Goal: Navigation & Orientation: Find specific page/section

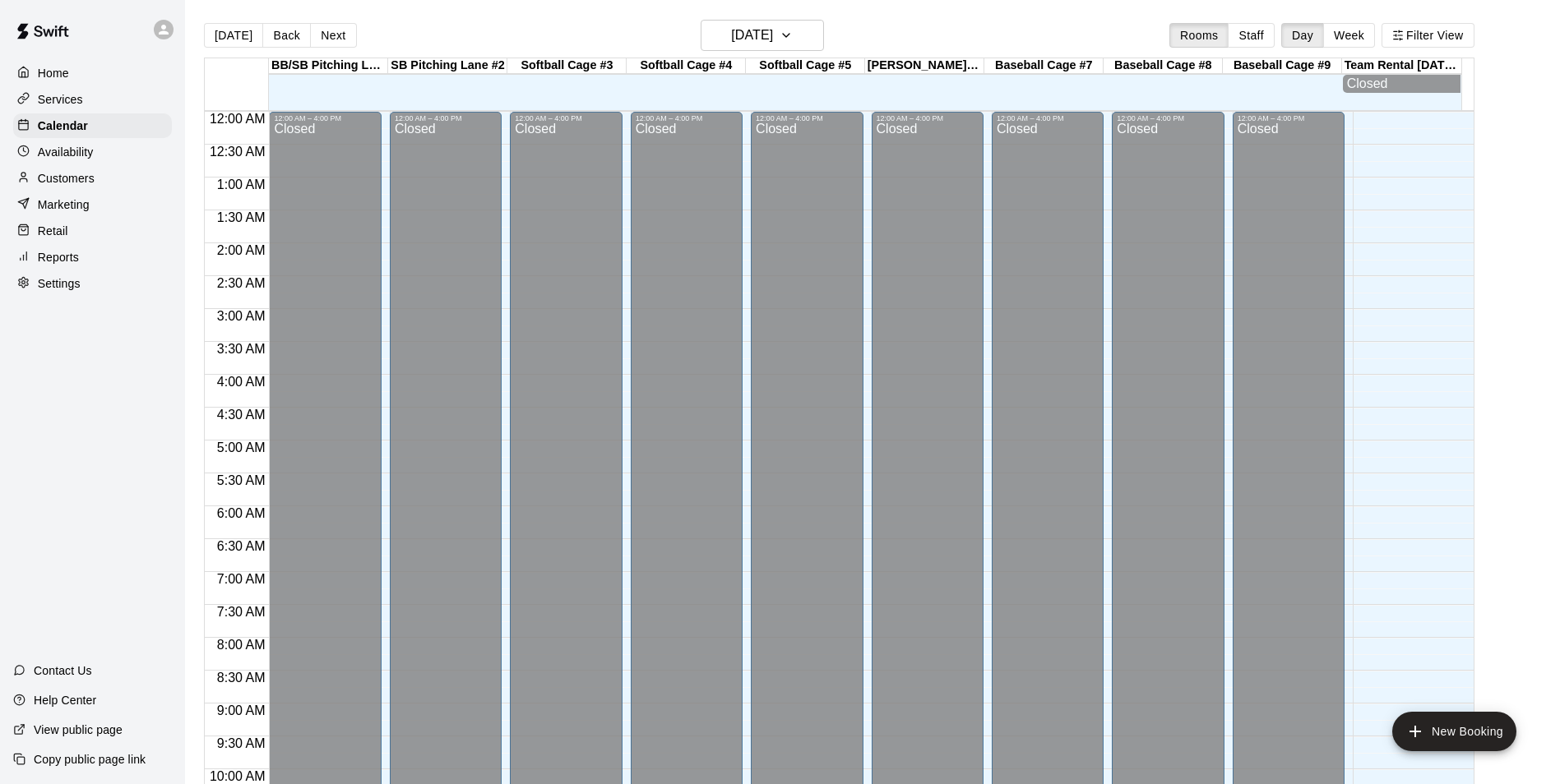
scroll to position [835, 0]
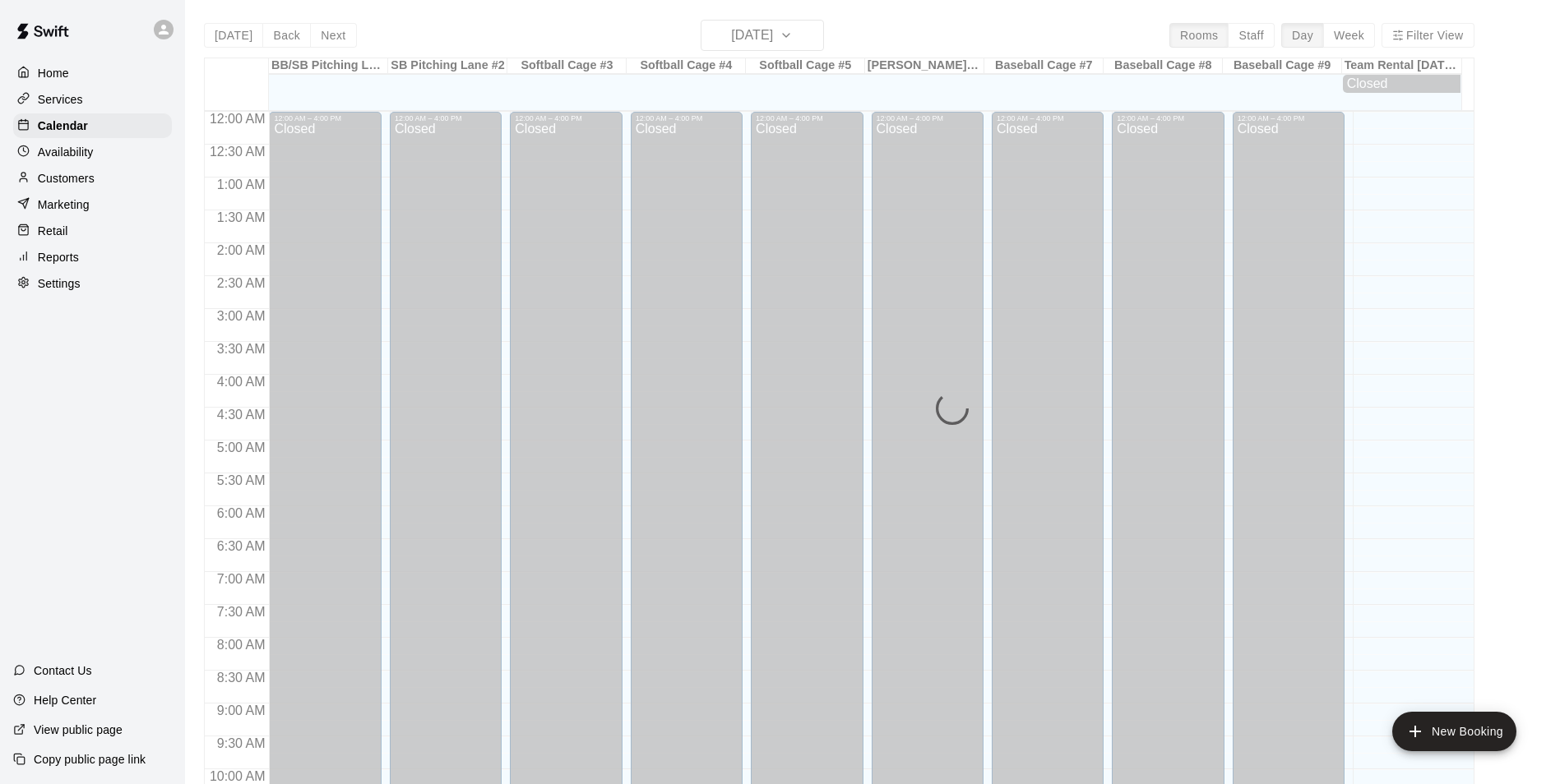
scroll to position [835, 0]
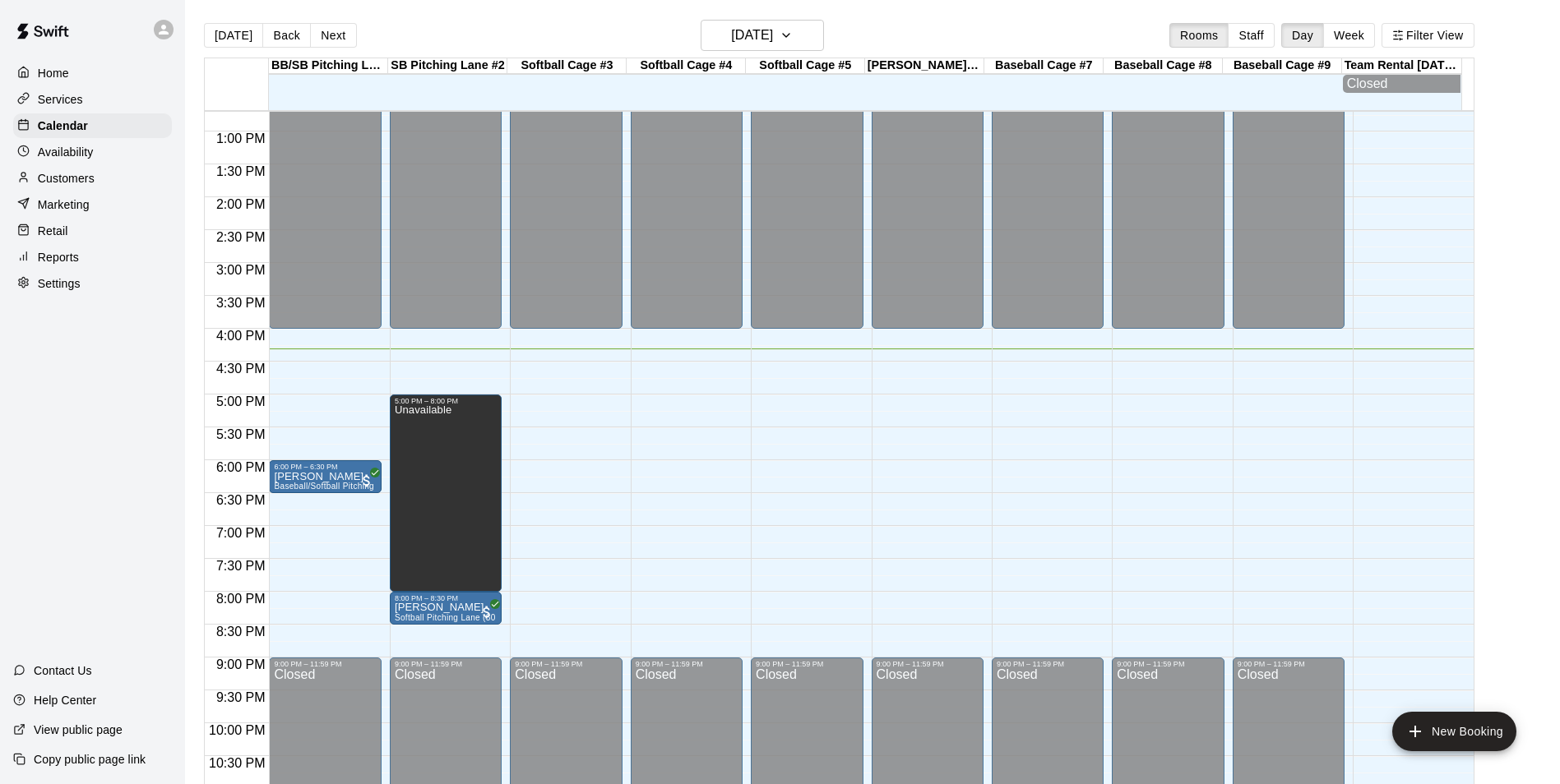
click at [282, 54] on div "[DATE] Back [DATE][DATE] Rooms Staff Day Week Filter View" at bounding box center [839, 39] width 1270 height 38
click at [282, 32] on button "Back" at bounding box center [287, 35] width 49 height 24
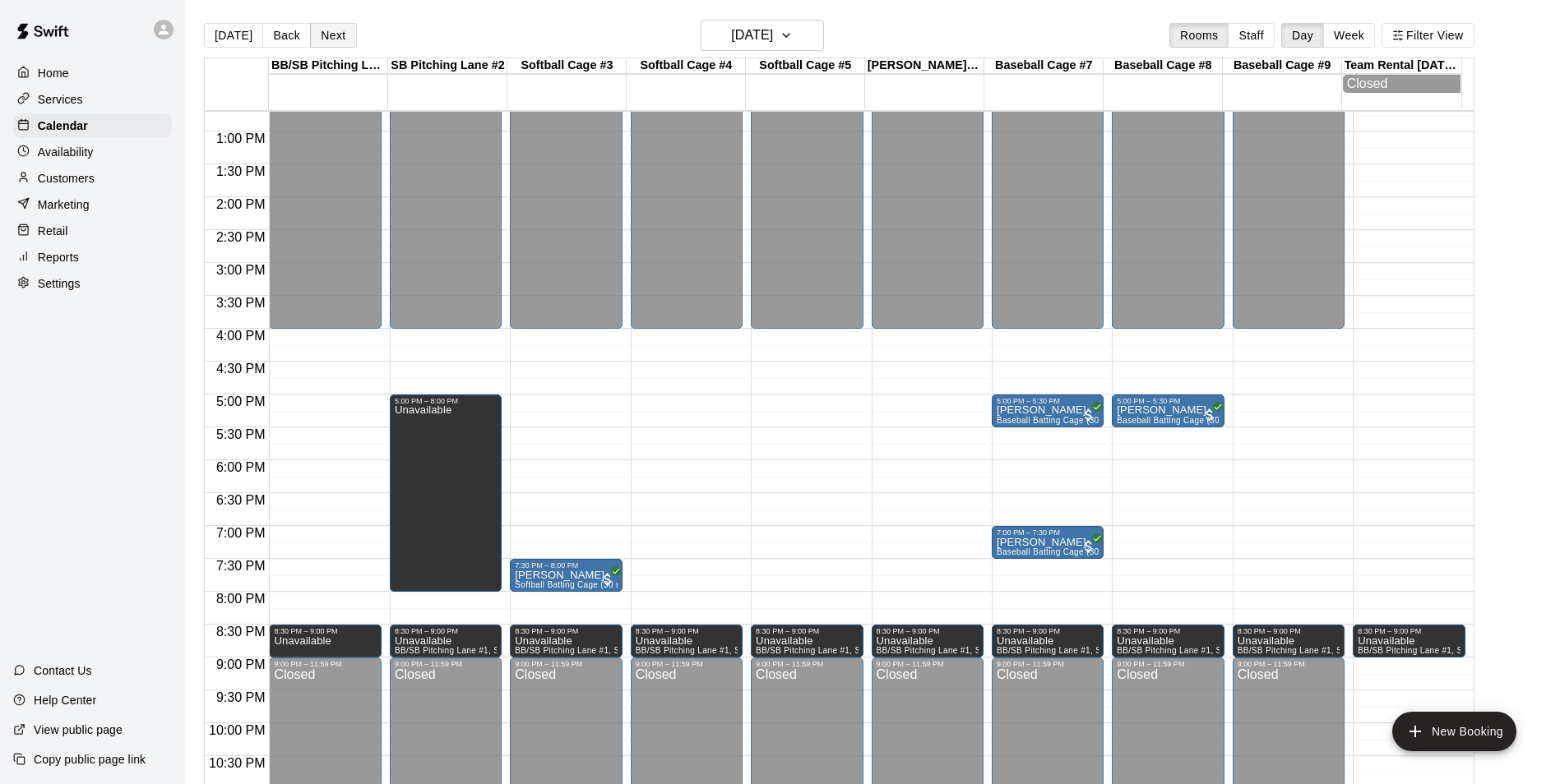
click at [311, 31] on button "Next" at bounding box center [333, 35] width 46 height 24
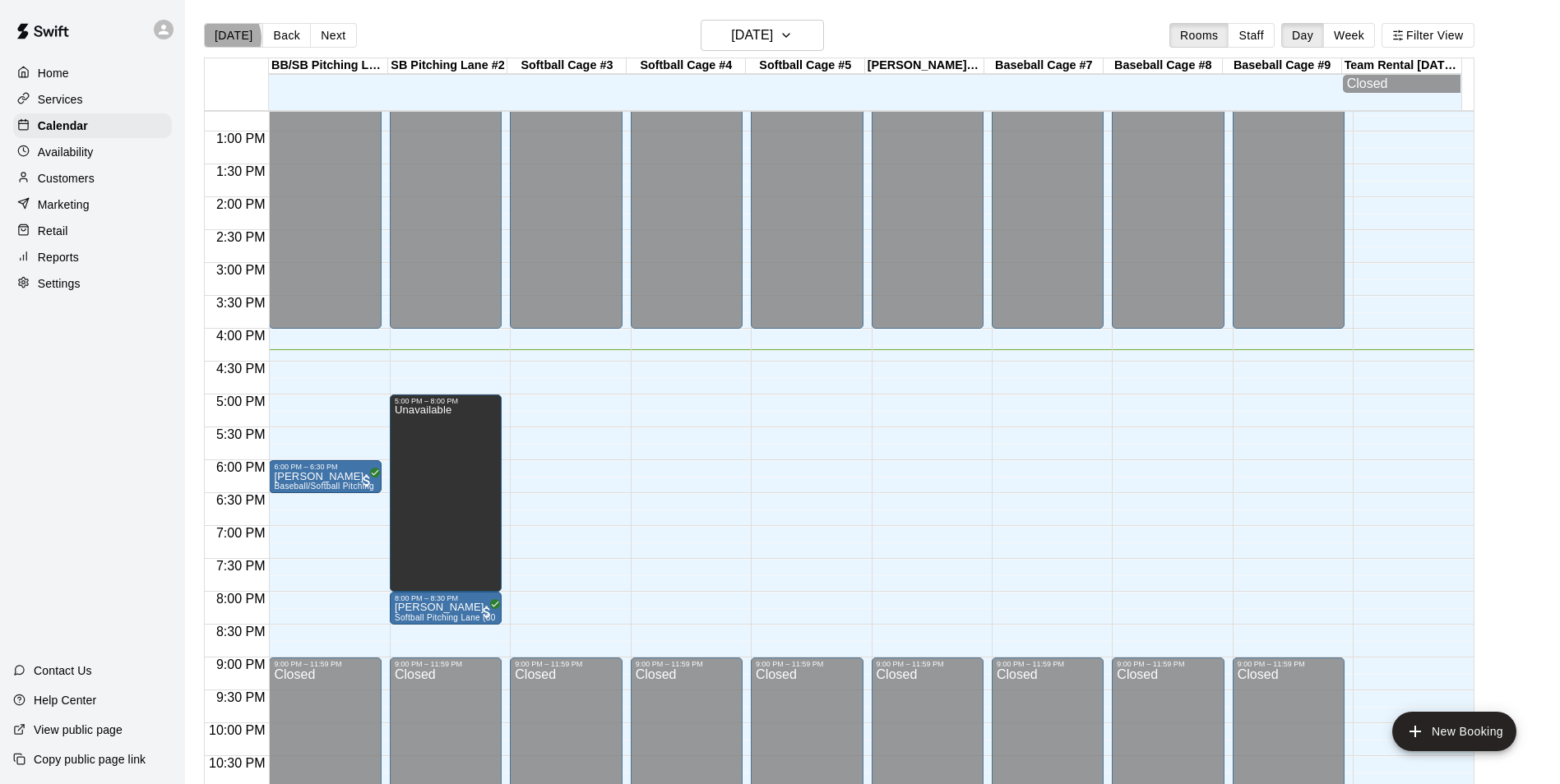
click at [225, 37] on button "[DATE]" at bounding box center [234, 35] width 59 height 24
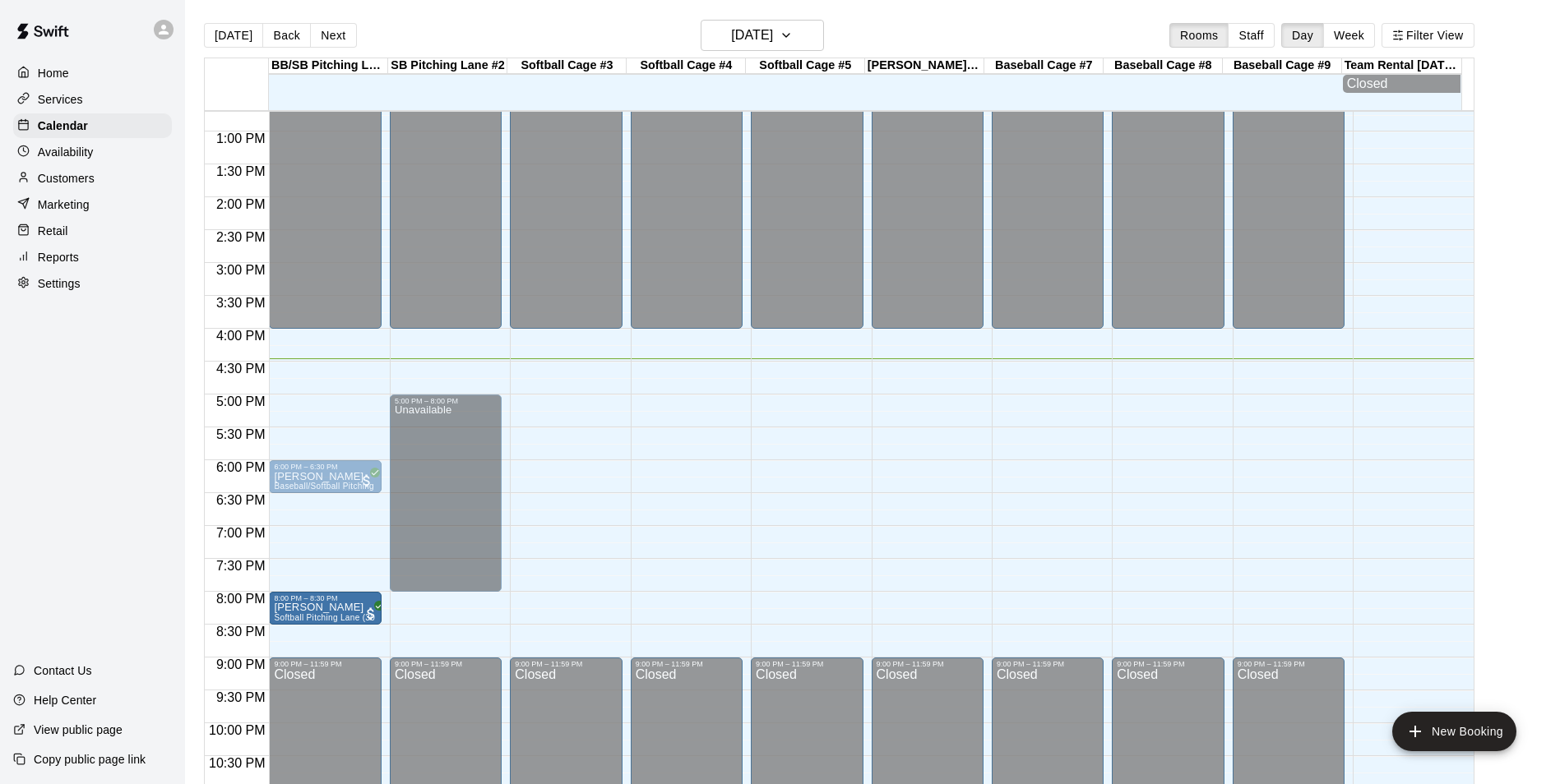
drag, startPoint x: 424, startPoint y: 609, endPoint x: 359, endPoint y: 612, distance: 65.1
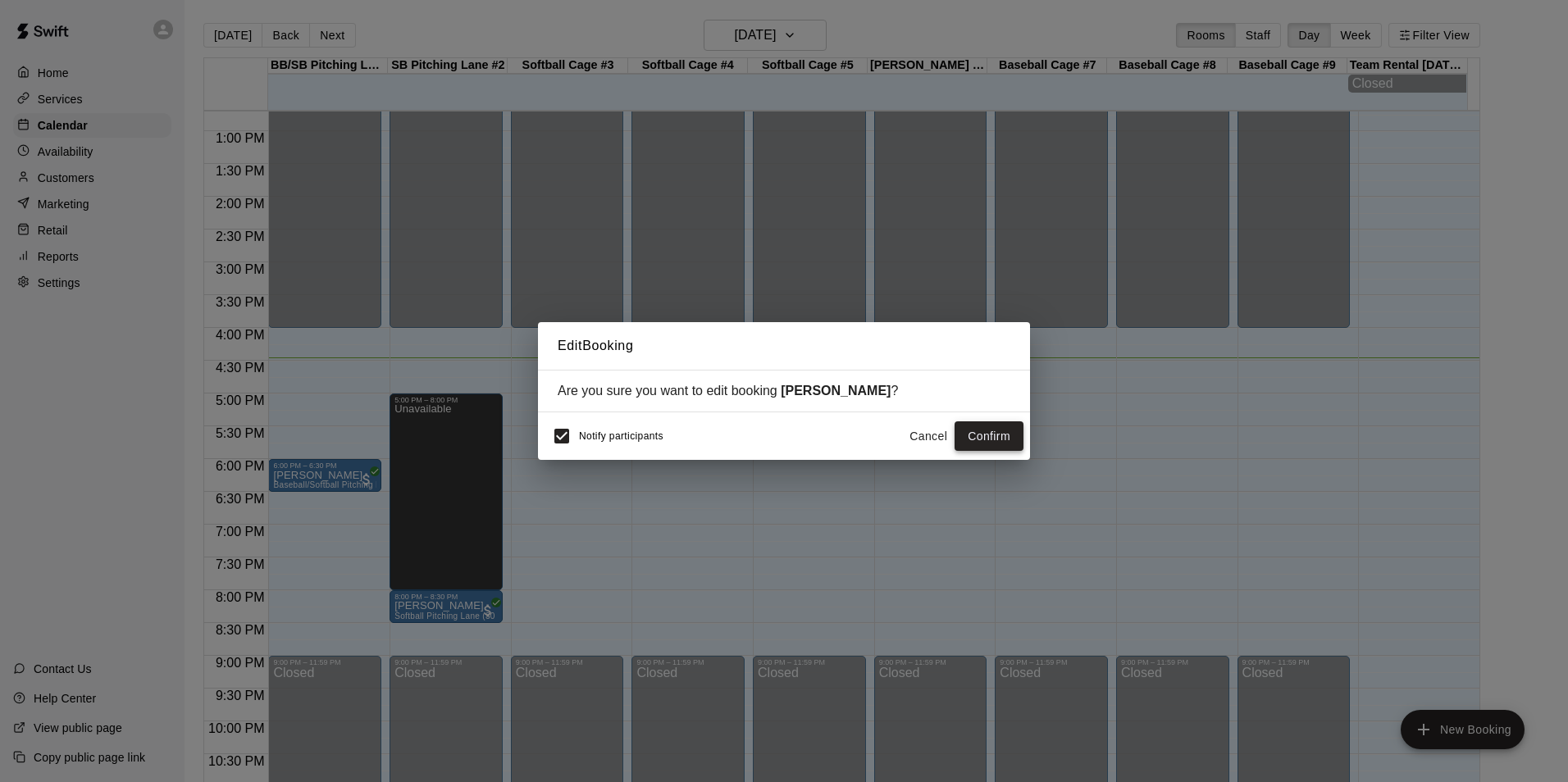
click at [994, 435] on button "Confirm" at bounding box center [989, 437] width 69 height 30
